Goal: Contribute content

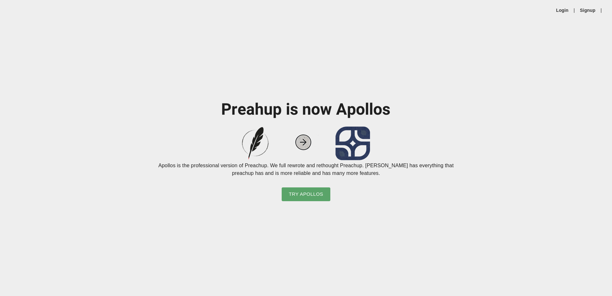
click at [563, 6] on div "Login | Signup |" at bounding box center [306, 10] width 612 height 20
click at [562, 11] on link "Login" at bounding box center [562, 10] width 12 height 6
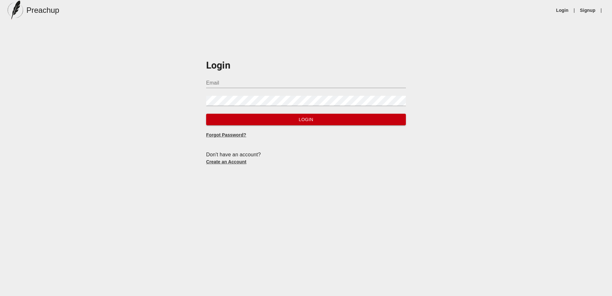
type input "[PERSON_NAME][EMAIL_ADDRESS][DOMAIN_NAME]"
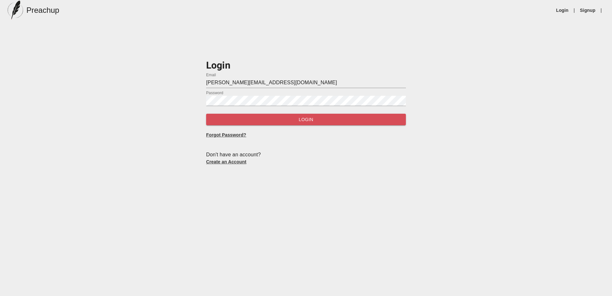
click at [266, 120] on span "Login" at bounding box center [305, 119] width 189 height 8
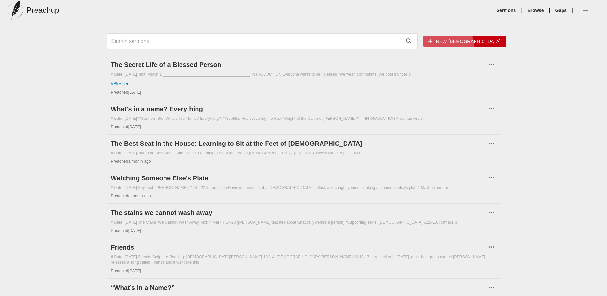
click at [479, 45] on button "New [DEMOGRAPHIC_DATA]" at bounding box center [464, 42] width 83 height 12
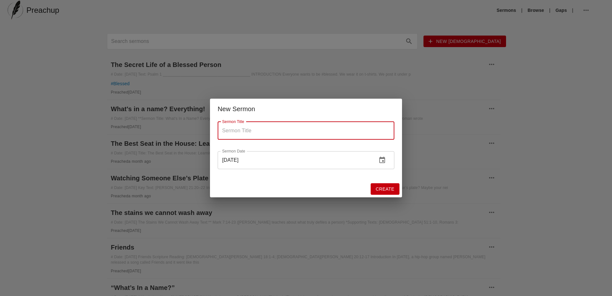
paste input "Too Smart To Listen"
type input "Too Smart To Listen"
click at [391, 187] on span "Create" at bounding box center [385, 189] width 19 height 8
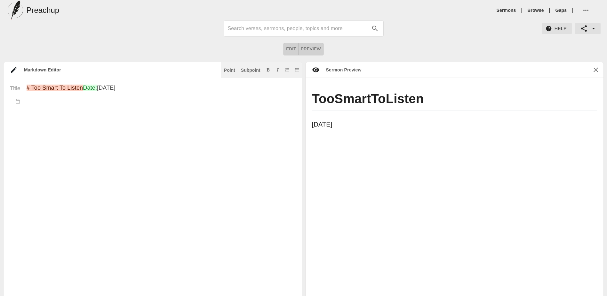
click at [22, 129] on div "Title" at bounding box center [15, 191] width 23 height 214
click at [21, 120] on div "Title" at bounding box center [15, 191] width 23 height 214
click at [24, 122] on div "Title" at bounding box center [15, 191] width 23 height 214
drag, startPoint x: 21, startPoint y: 107, endPoint x: 11, endPoint y: 186, distance: 80.0
click at [11, 186] on div "Title" at bounding box center [15, 191] width 23 height 214
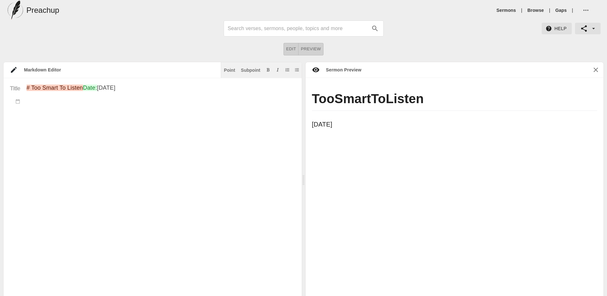
drag, startPoint x: 19, startPoint y: 131, endPoint x: 149, endPoint y: 148, distance: 130.6
click at [148, 147] on textarea "# Too Smart To Listen Date: [DATE]" at bounding box center [161, 191] width 269 height 214
drag, startPoint x: 26, startPoint y: 115, endPoint x: 19, endPoint y: 150, distance: 35.6
drag, startPoint x: 19, startPoint y: 150, endPoint x: 25, endPoint y: 127, distance: 23.6
click at [25, 127] on div "Title" at bounding box center [15, 191] width 23 height 214
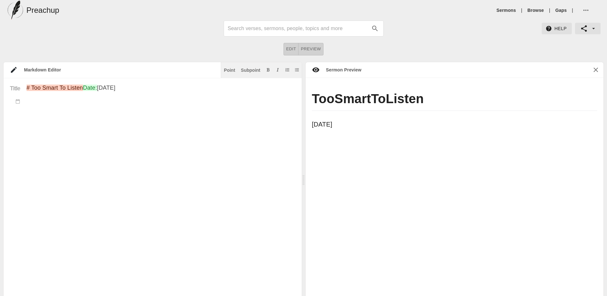
click at [22, 117] on div "Title" at bounding box center [15, 191] width 23 height 214
drag, startPoint x: 22, startPoint y: 117, endPoint x: 22, endPoint y: 123, distance: 6.1
drag, startPoint x: 22, startPoint y: 123, endPoint x: 26, endPoint y: 119, distance: 5.7
click at [26, 119] on div "Title" at bounding box center [15, 191] width 23 height 214
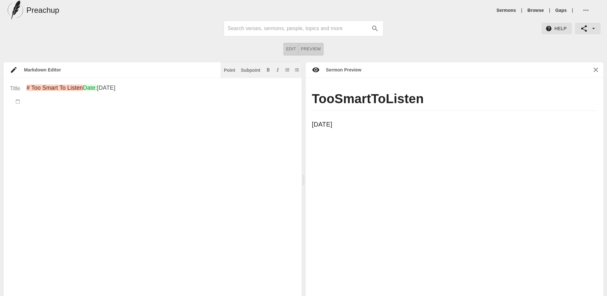
click at [31, 117] on textarea "# Too Smart To Listen Date: [DATE]" at bounding box center [161, 191] width 269 height 214
paste textarea "**Lorem:** Ips Dolor si Ametco: Adip Elitsed Doeius Tempori **Utlab:** Etdolore…"
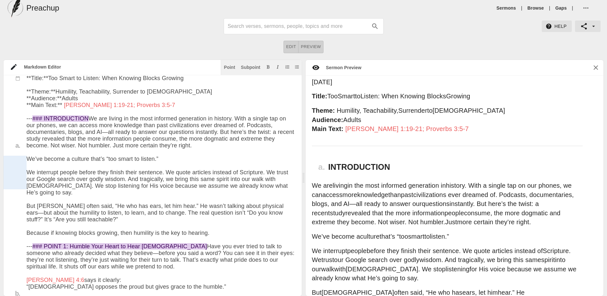
scroll to position [10, 0]
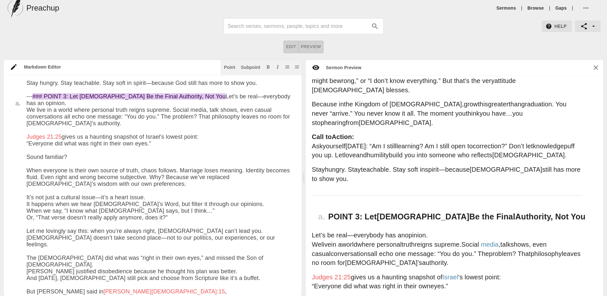
click at [38, 100] on textarea at bounding box center [161, 65] width 269 height 1502
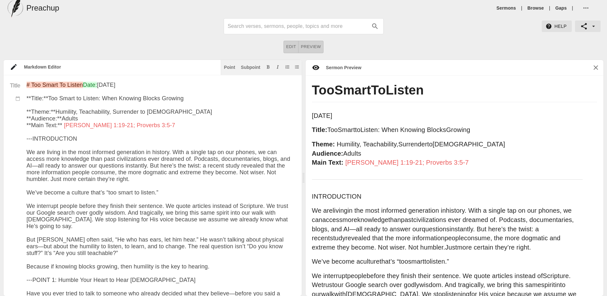
type textarea "# Lor Ipsum Do Sitame Cons: Adi 62el 8785 **Seddo:** Eiu Tempo in Utlabo: Etdo …"
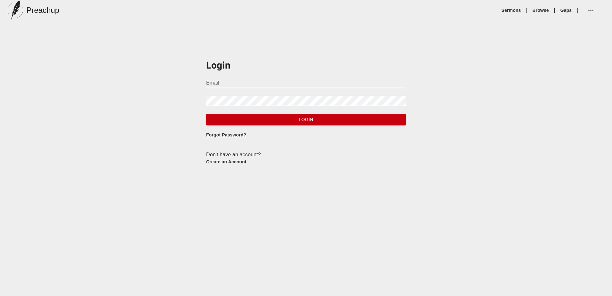
type input "[PERSON_NAME][EMAIL_ADDRESS][DOMAIN_NAME]"
